Goal: Find specific page/section: Find specific page/section

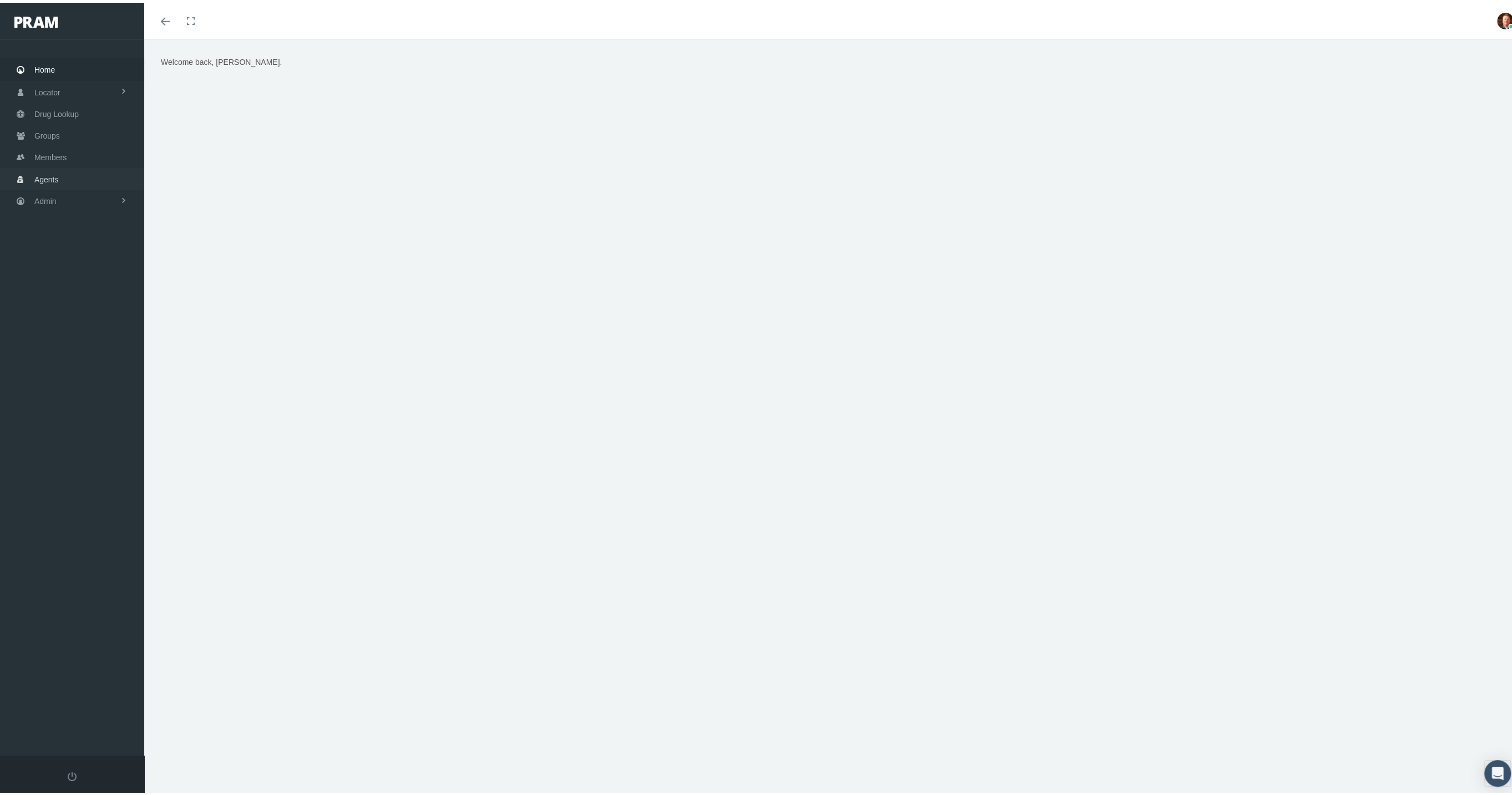
click at [51, 170] on span "Agents" at bounding box center [47, 177] width 25 height 21
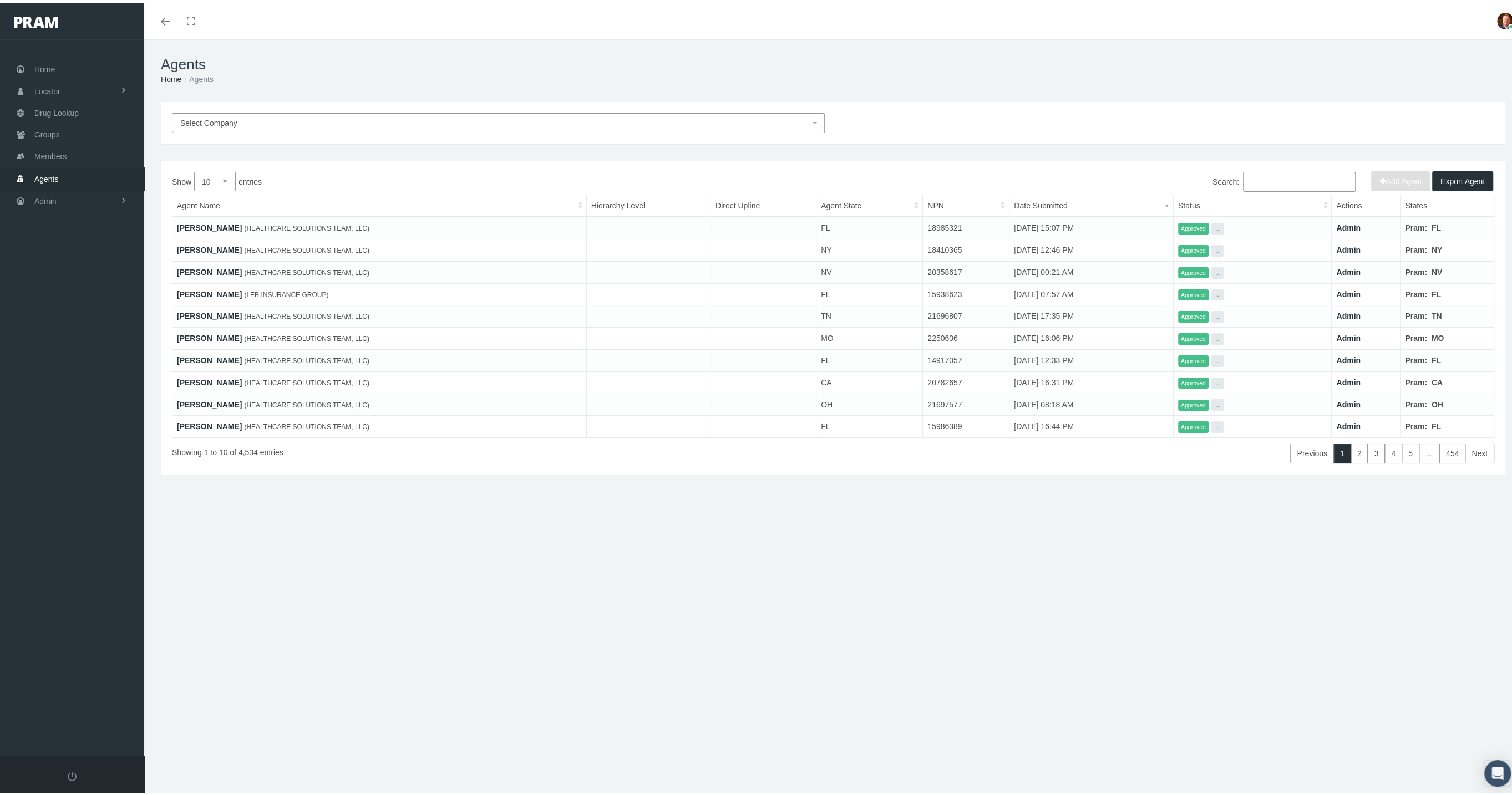
click at [1265, 182] on input "Search:" at bounding box center [1300, 179] width 113 height 20
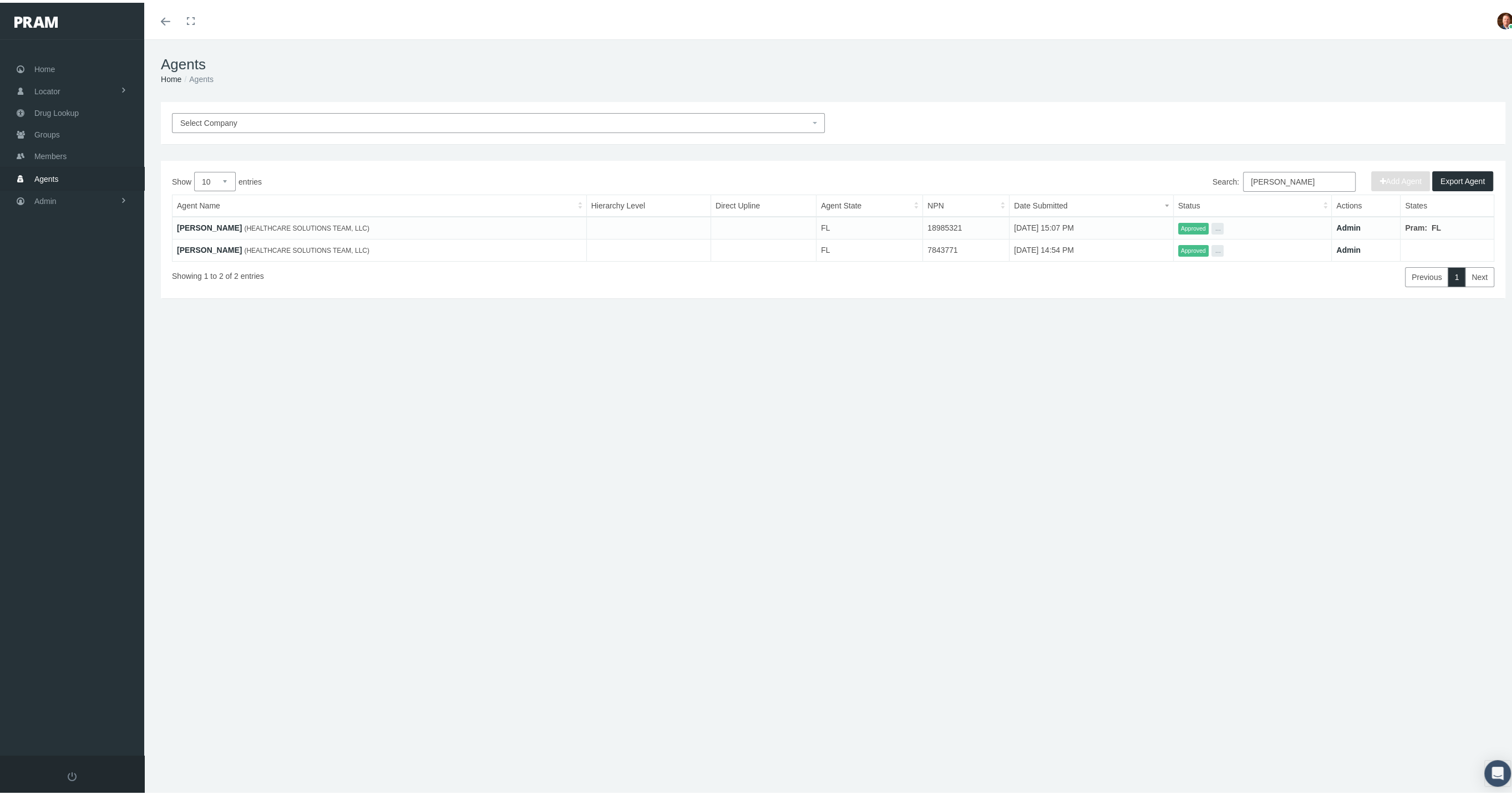
type input "acosta"
click at [207, 222] on link "[PERSON_NAME]" at bounding box center [209, 225] width 65 height 9
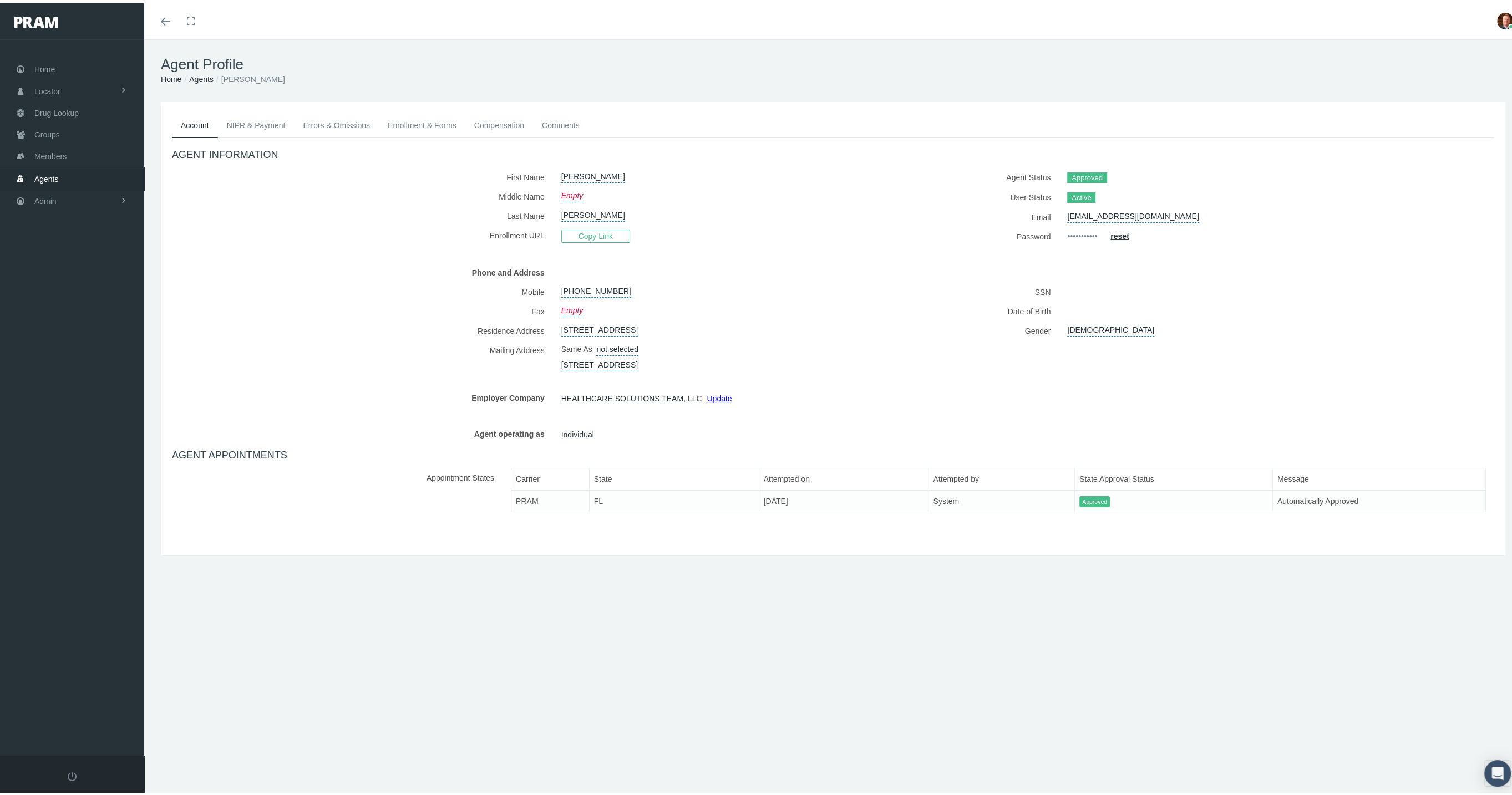
click at [438, 127] on link "Enrollment & Forms" at bounding box center [421, 123] width 86 height 25
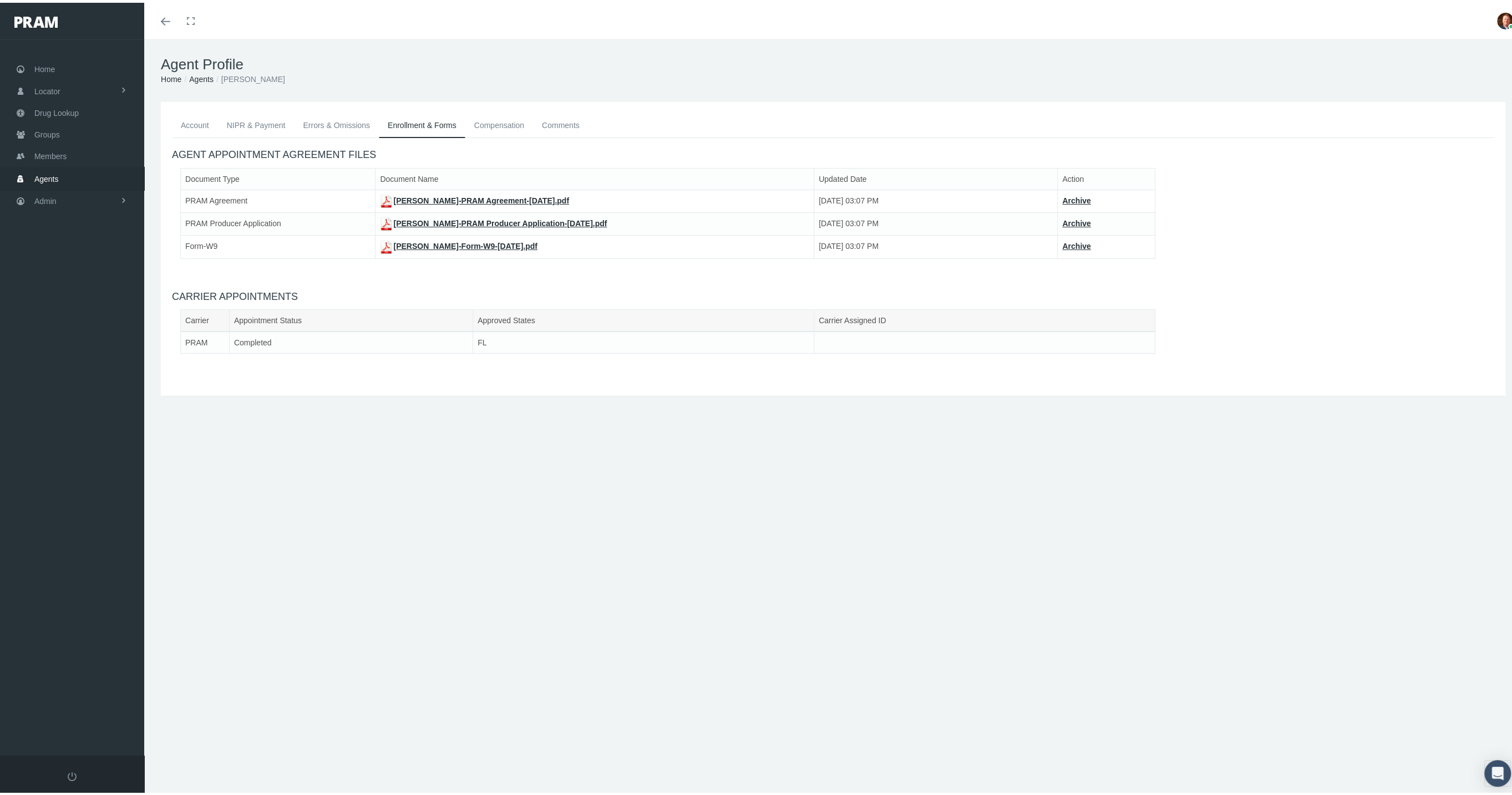
click at [500, 219] on link "[PERSON_NAME]-PRAM Producer Application-[DATE].pdf" at bounding box center [493, 221] width 227 height 9
click at [433, 197] on link "[PERSON_NAME]-PRAM Agreement-[DATE].pdf" at bounding box center [474, 198] width 189 height 9
